Goal: Download file/media

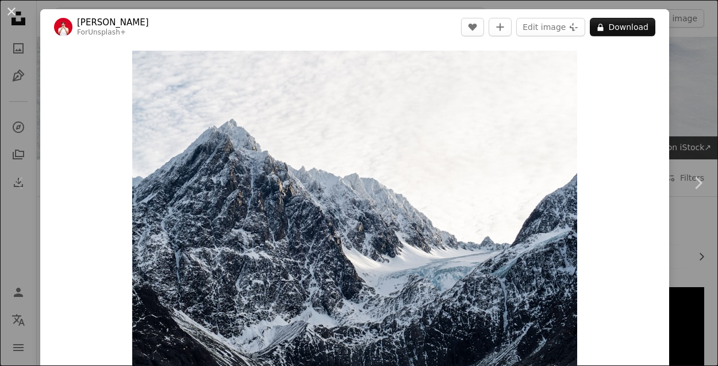
scroll to position [264, 0]
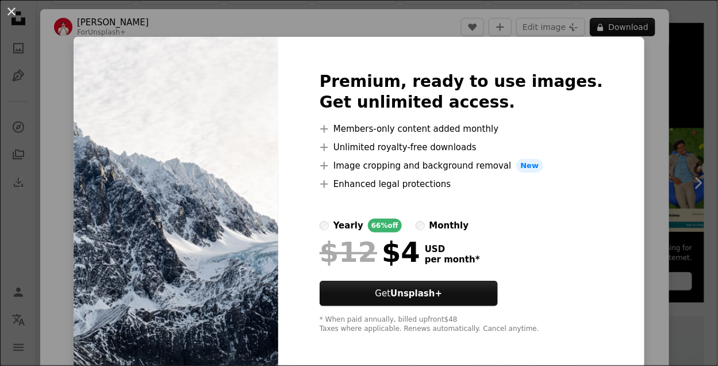
click at [42, 128] on div "An X shape Premium, ready to use images. Get unlimited access. A plus sign Memb…" at bounding box center [359, 183] width 718 height 366
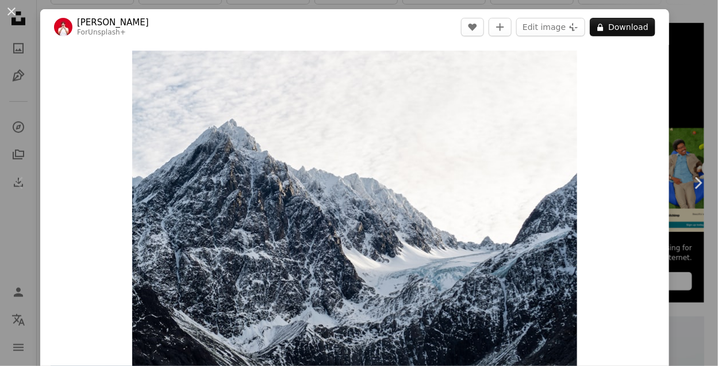
click at [16, 18] on button "An X shape" at bounding box center [12, 12] width 14 height 14
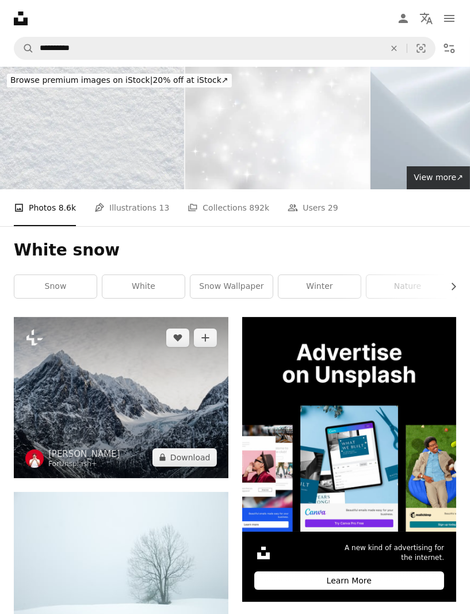
click at [91, 364] on img at bounding box center [121, 397] width 215 height 160
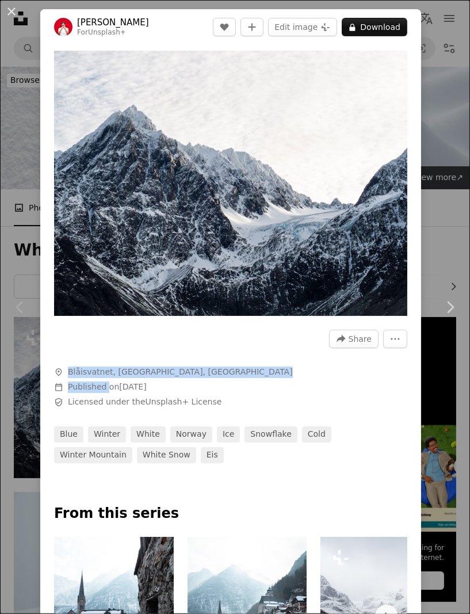
click at [18, 295] on div "Chevron left" at bounding box center [20, 307] width 40 height 110
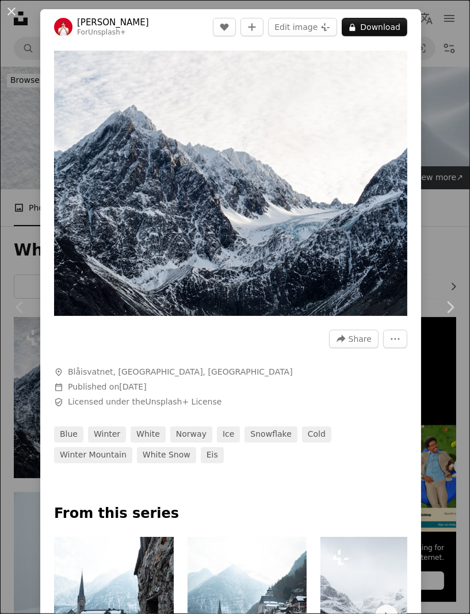
click at [16, 9] on button "An X shape" at bounding box center [12, 12] width 14 height 14
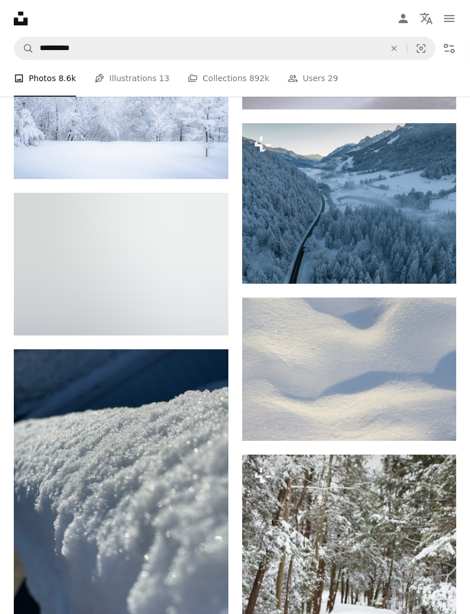
scroll to position [3384, 0]
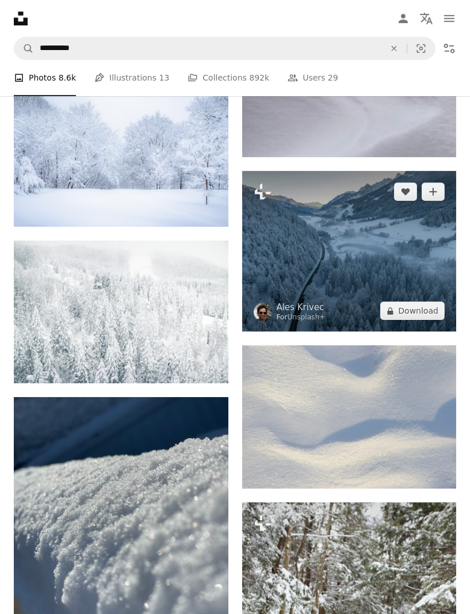
click at [347, 317] on img at bounding box center [349, 251] width 215 height 160
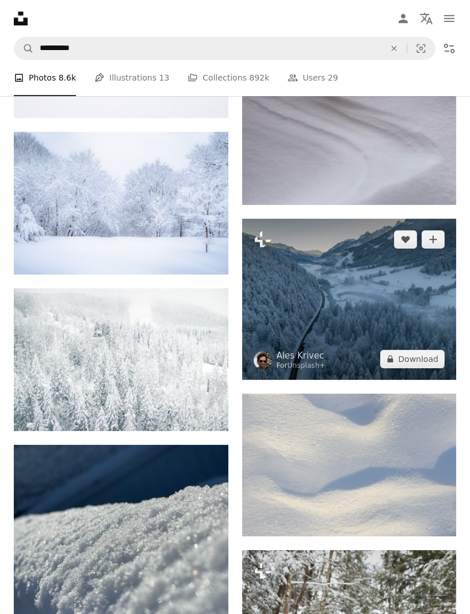
click at [369, 308] on img at bounding box center [349, 299] width 215 height 160
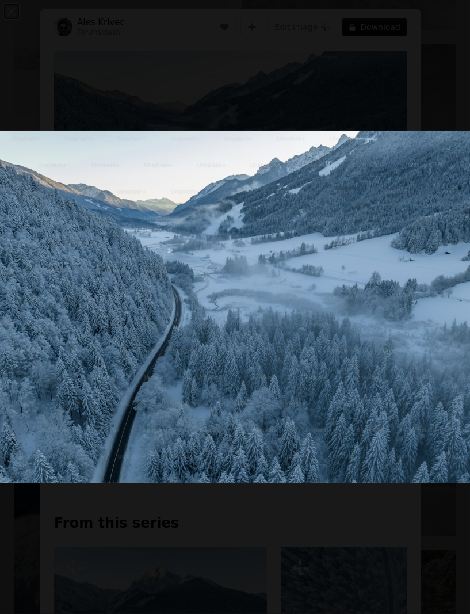
click at [23, 28] on button "Zoom out on this image" at bounding box center [234, 306] width 471 height 615
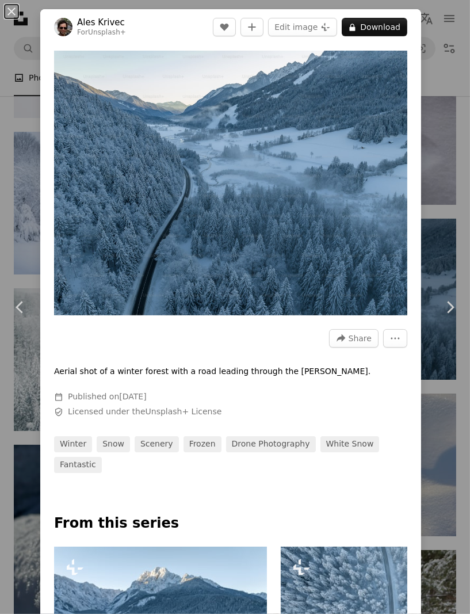
click at [10, 13] on button "An X shape" at bounding box center [12, 12] width 14 height 14
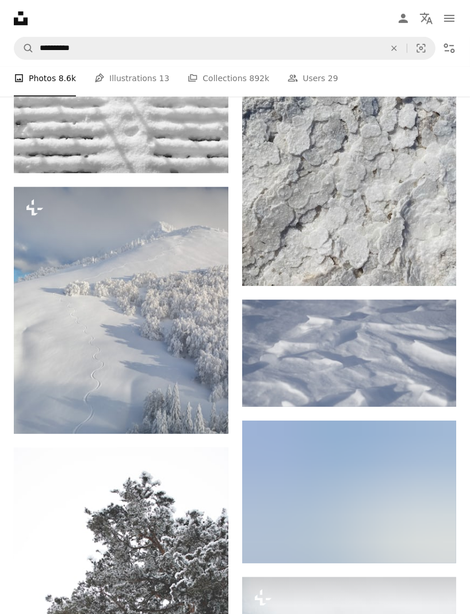
scroll to position [13183, 0]
